Goal: Transaction & Acquisition: Purchase product/service

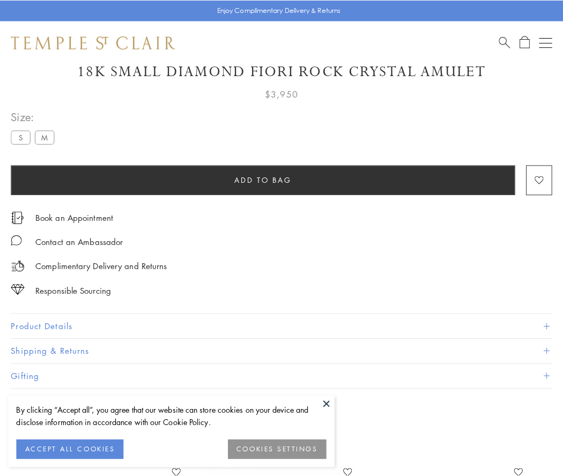
scroll to position [46, 0]
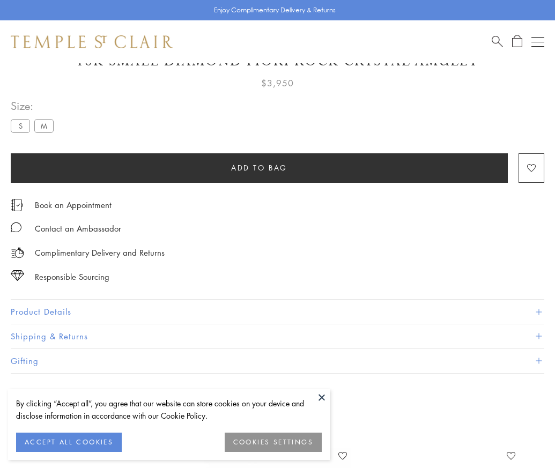
click at [259, 167] on span "Add to bag" at bounding box center [259, 168] width 56 height 12
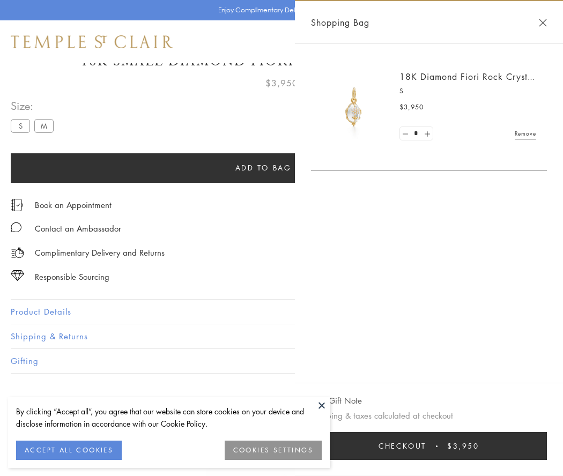
click at [430, 446] on button "Checkout $3,950" at bounding box center [429, 446] width 236 height 28
